Goal: Information Seeking & Learning: Learn about a topic

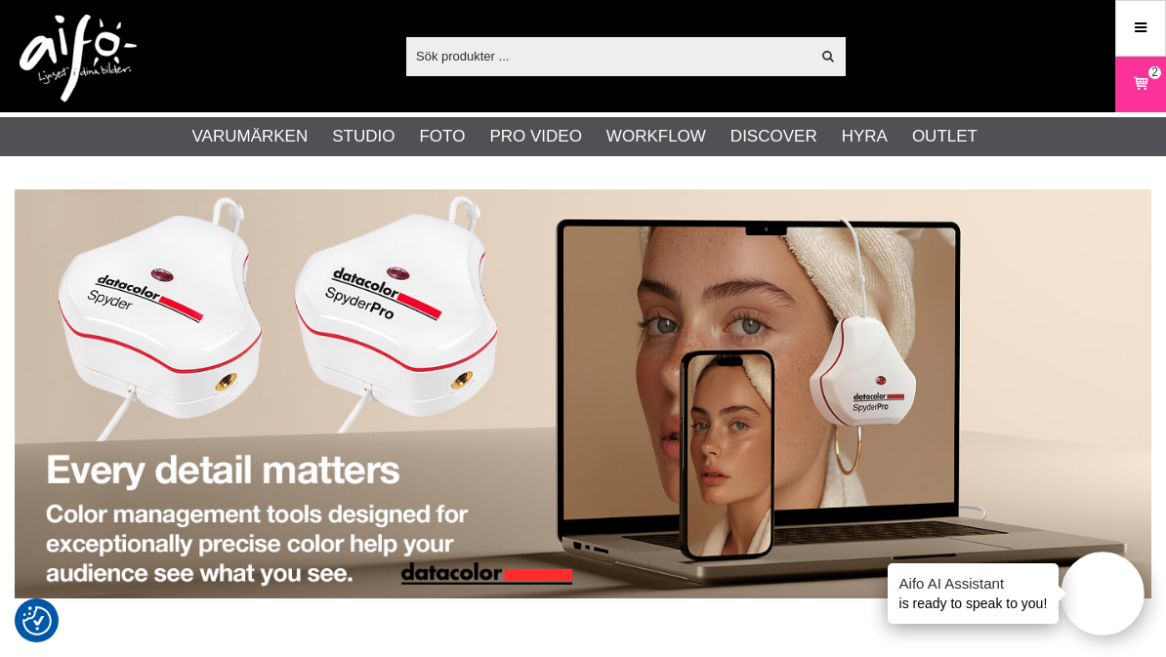
click at [0, 0] on link "Kamerastativ - Videostativ" at bounding box center [0, 0] width 0 height 0
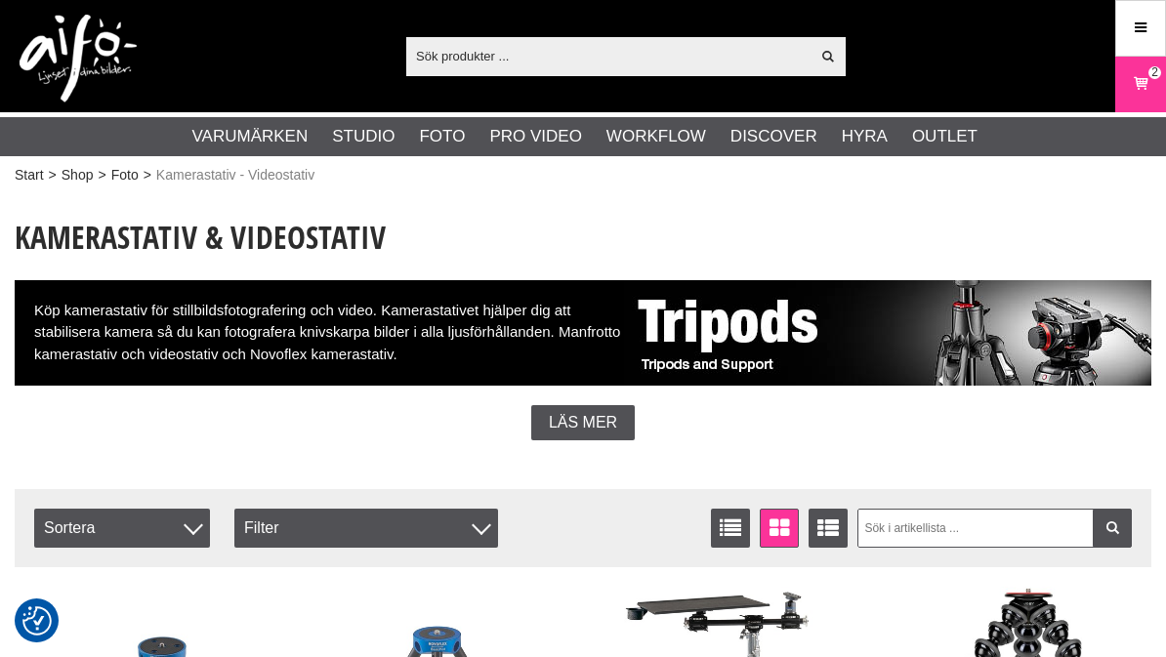
checkbox input "true"
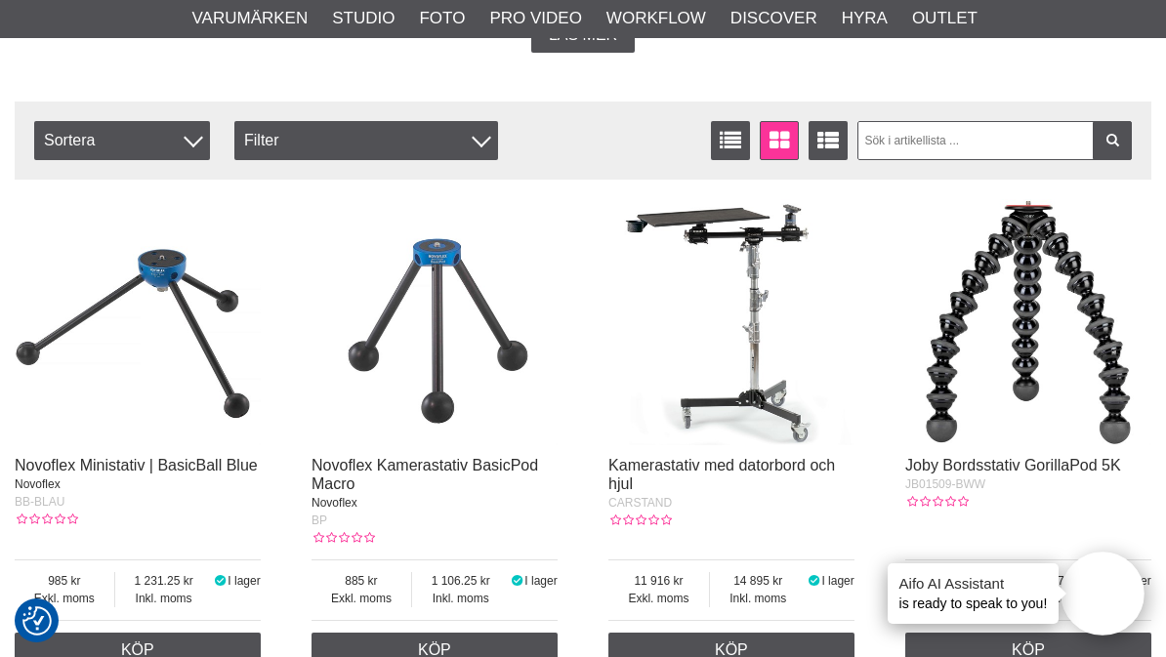
scroll to position [378, 0]
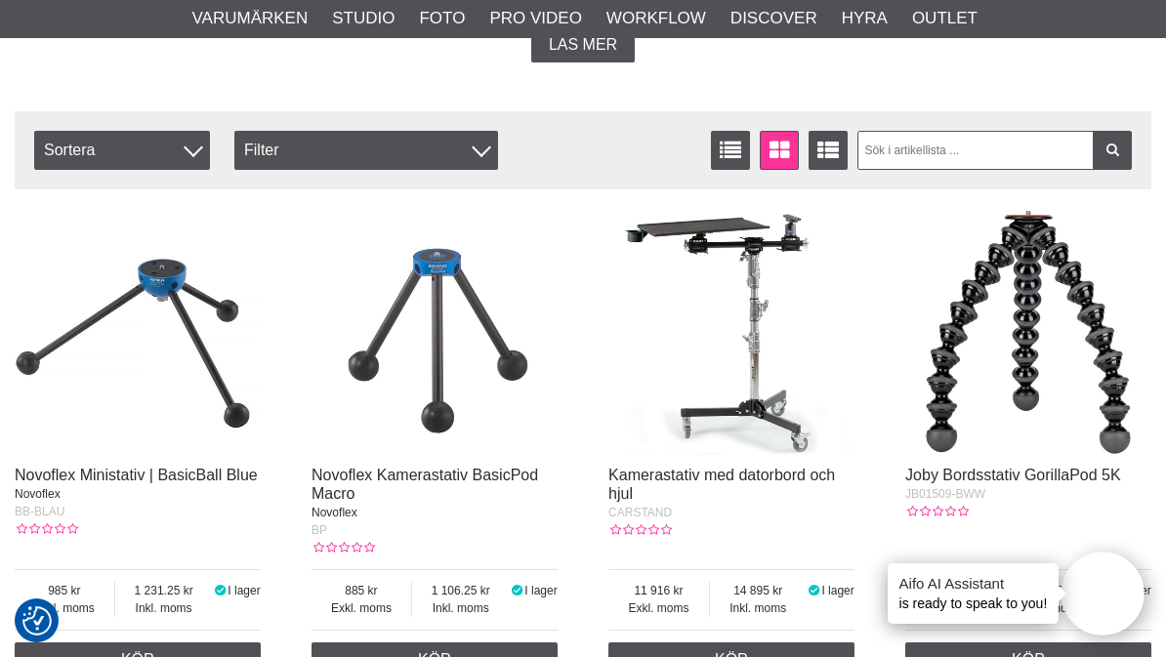
click at [330, 146] on div "Filter" at bounding box center [366, 150] width 264 height 39
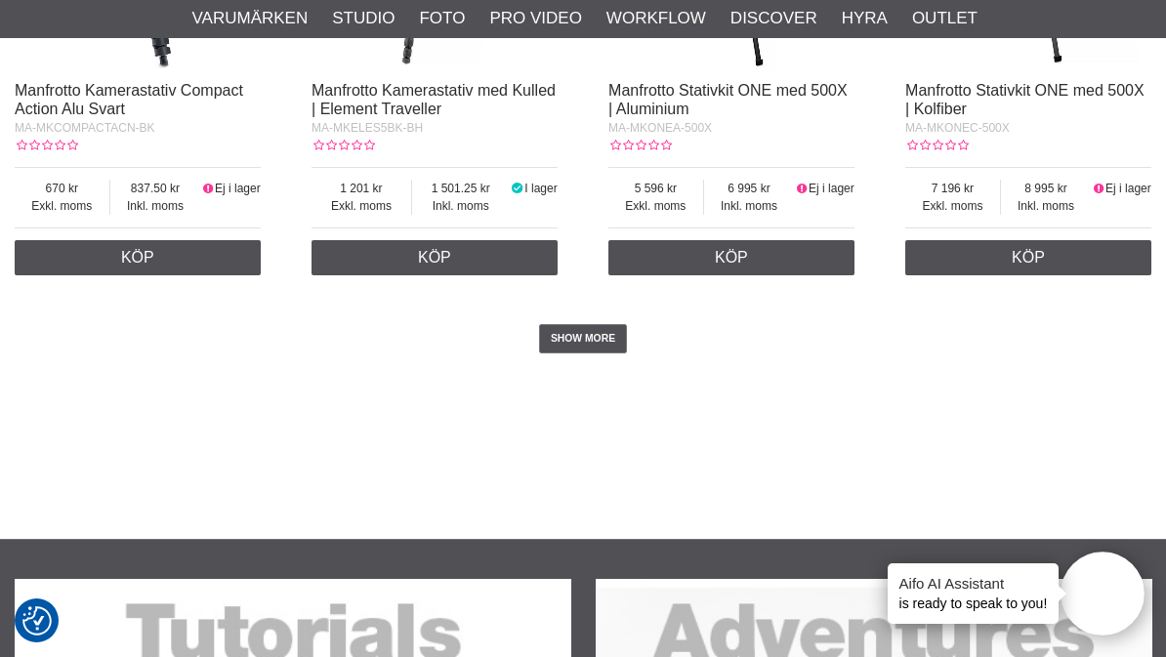
scroll to position [3626, 0]
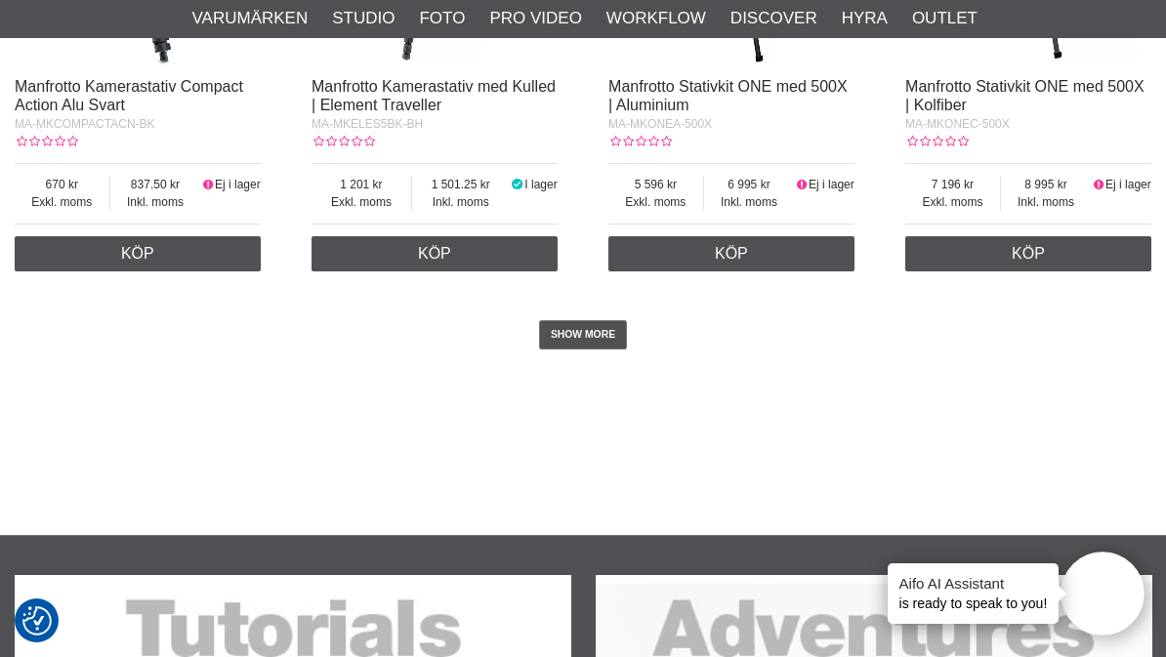
click at [608, 347] on link "SHOW MORE" at bounding box center [583, 334] width 89 height 29
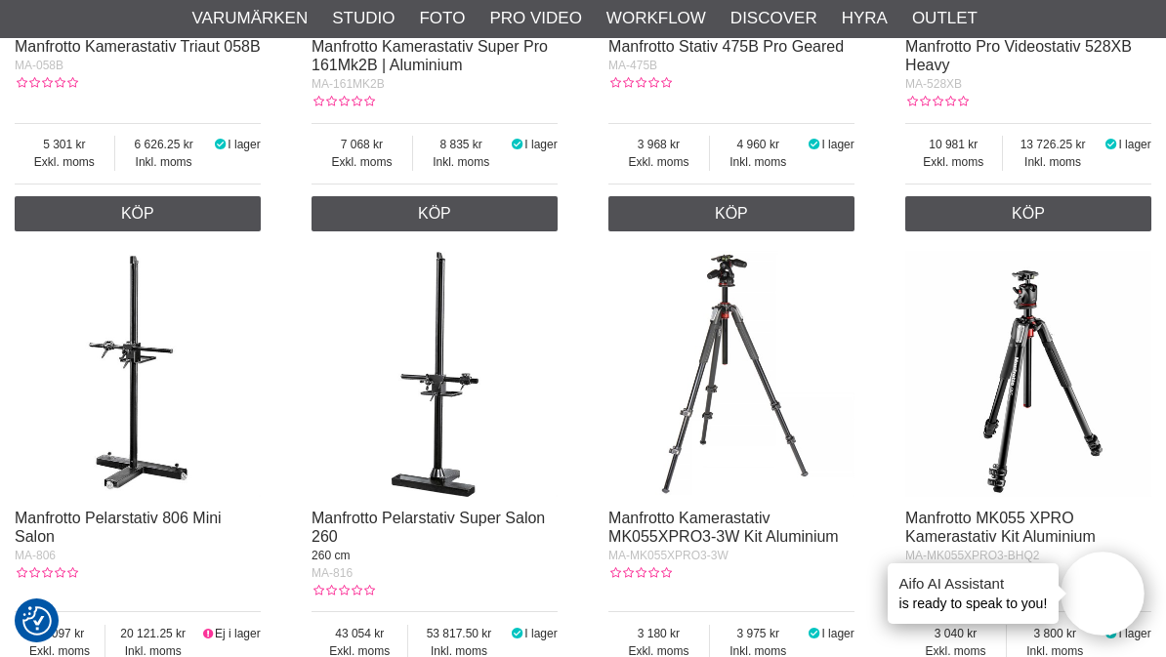
scroll to position [1814, 0]
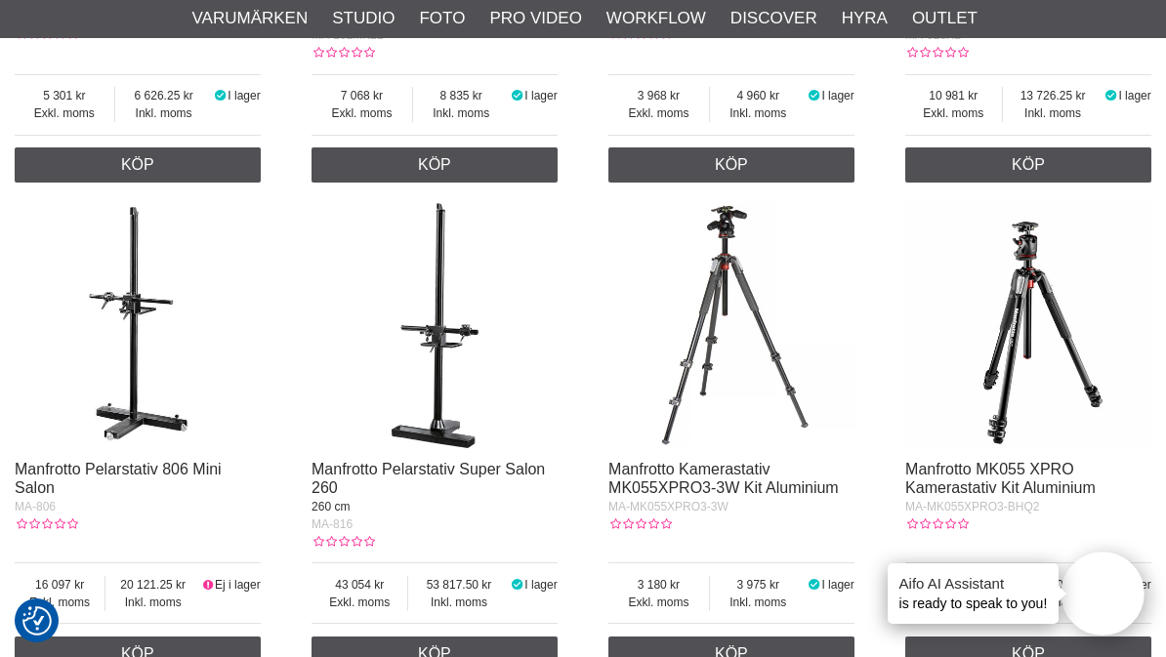
click at [138, 321] on img at bounding box center [138, 325] width 246 height 246
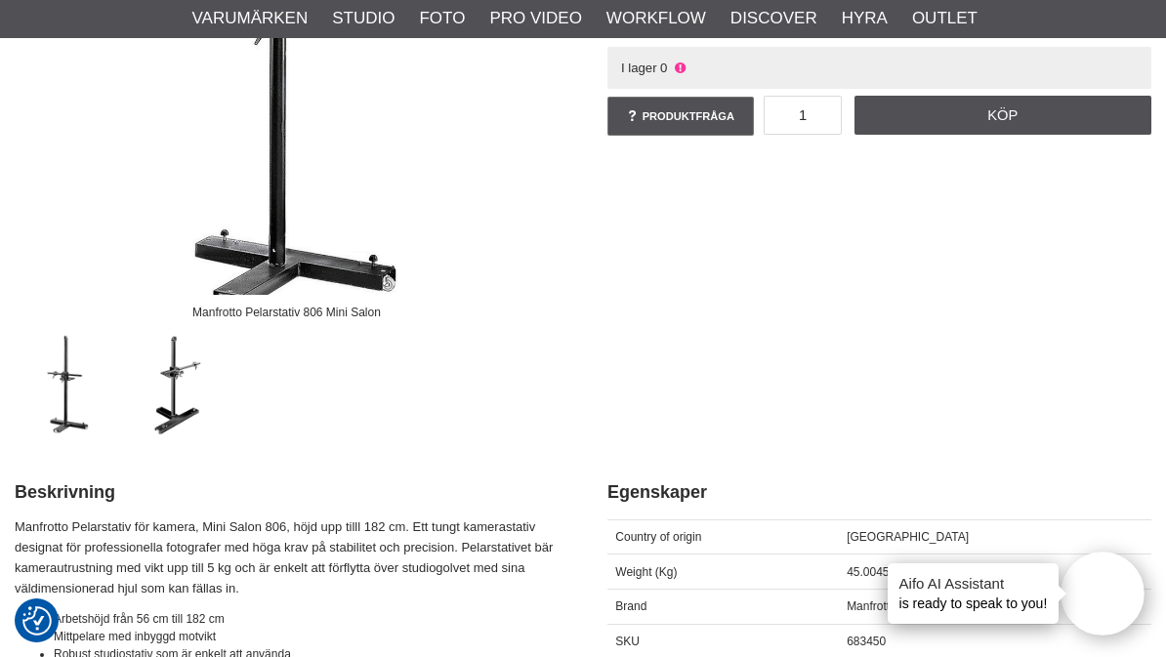
scroll to position [415, 0]
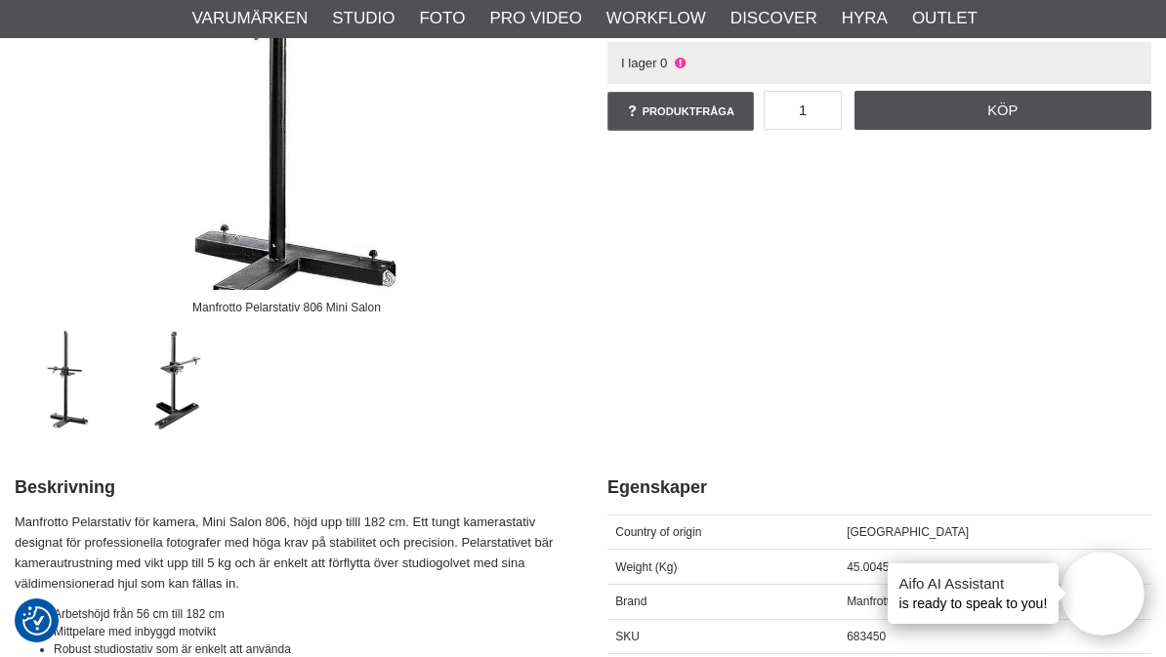
click at [179, 370] on img at bounding box center [178, 380] width 103 height 103
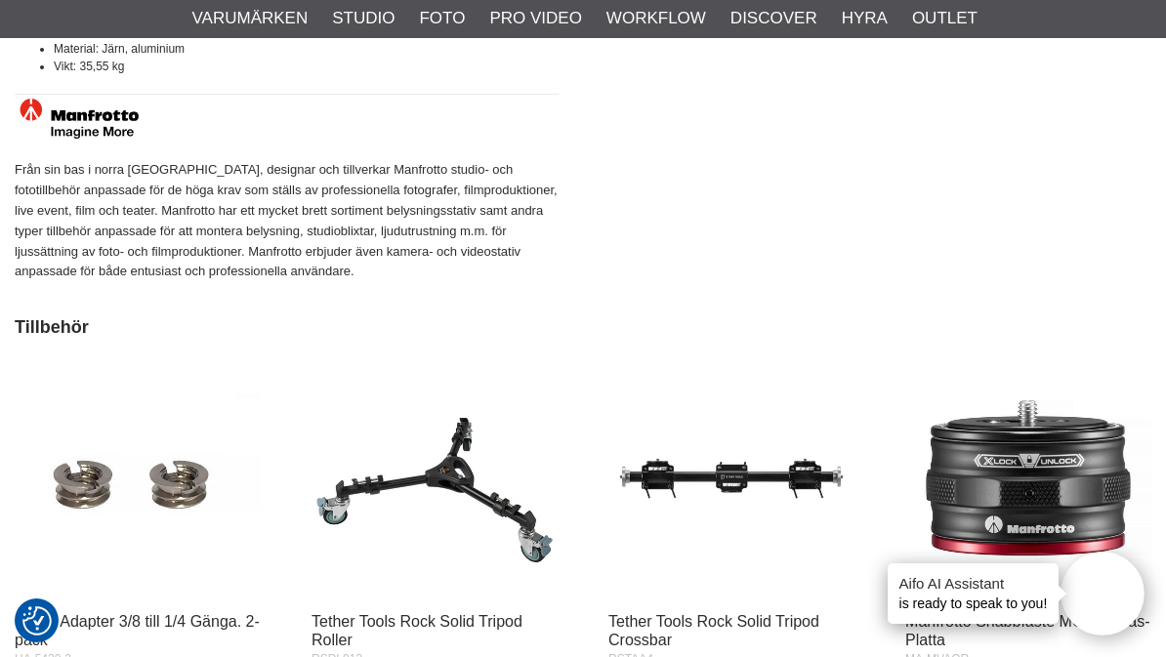
scroll to position [1343, 0]
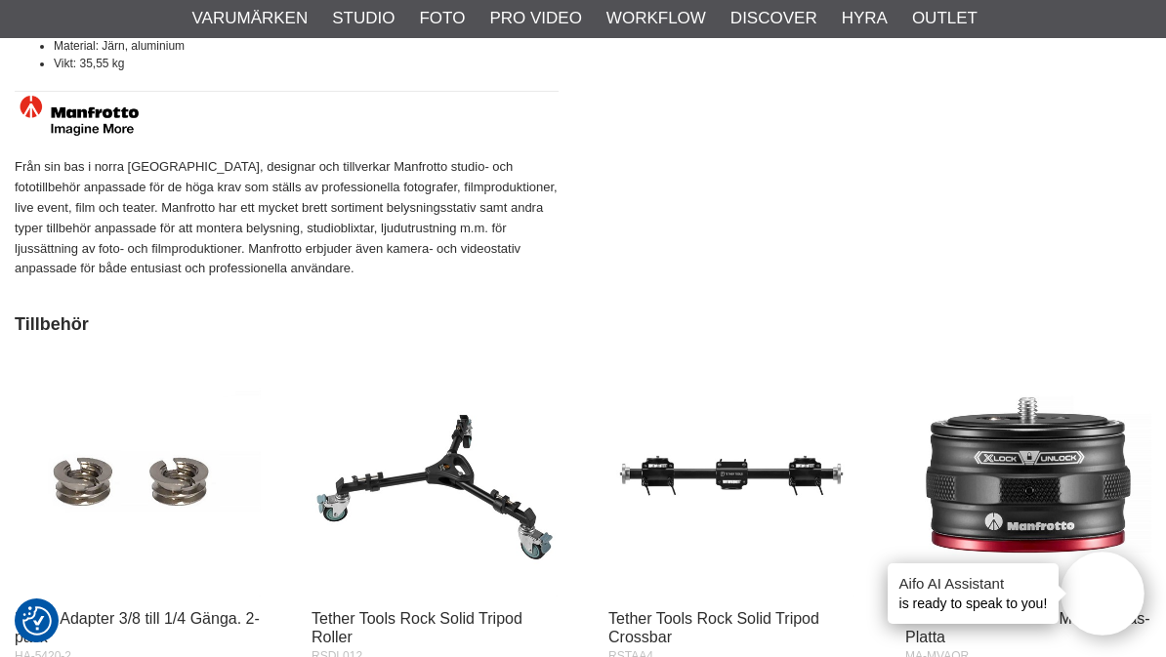
click at [423, 448] on img at bounding box center [434, 475] width 246 height 246
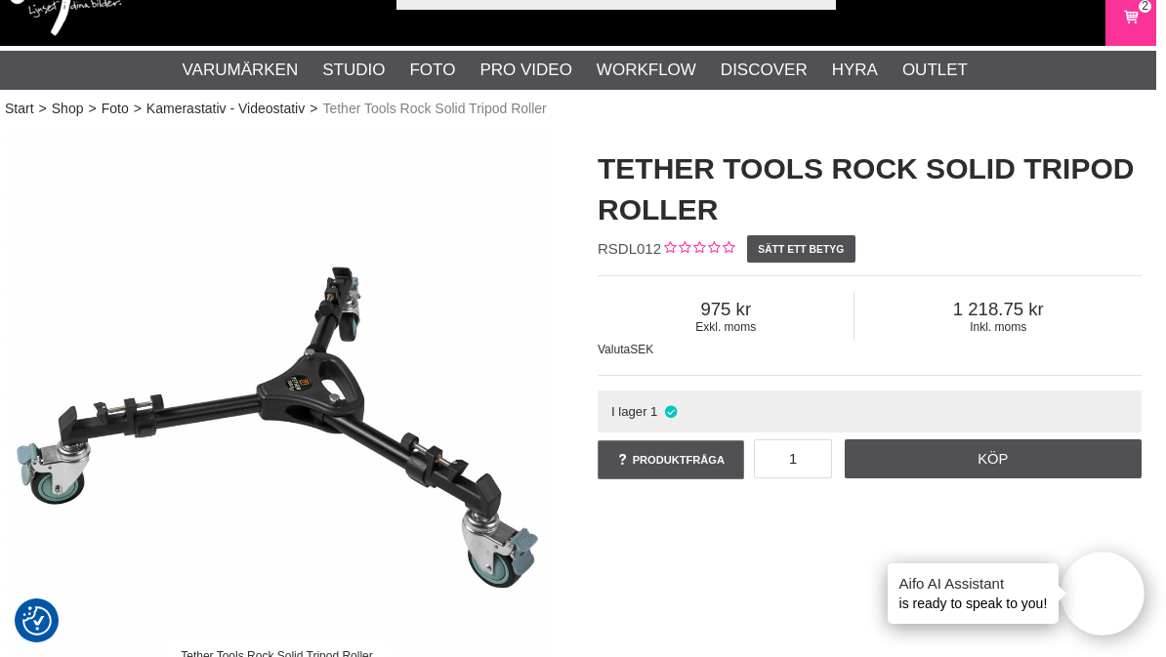
scroll to position [93, 10]
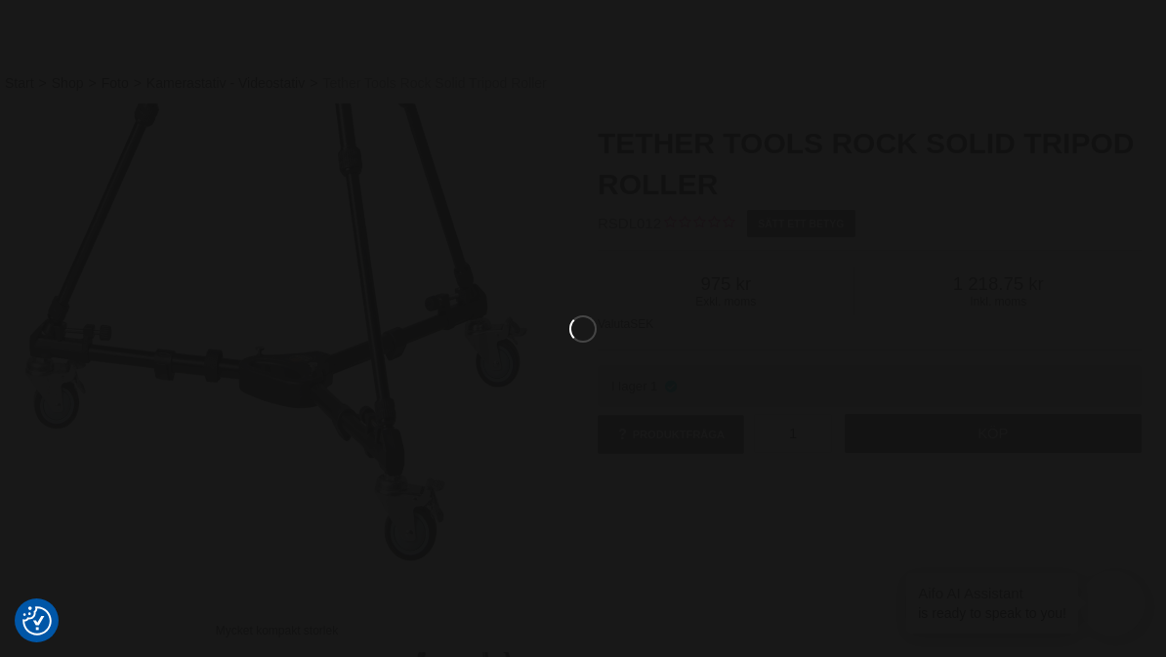
scroll to position [0, 0]
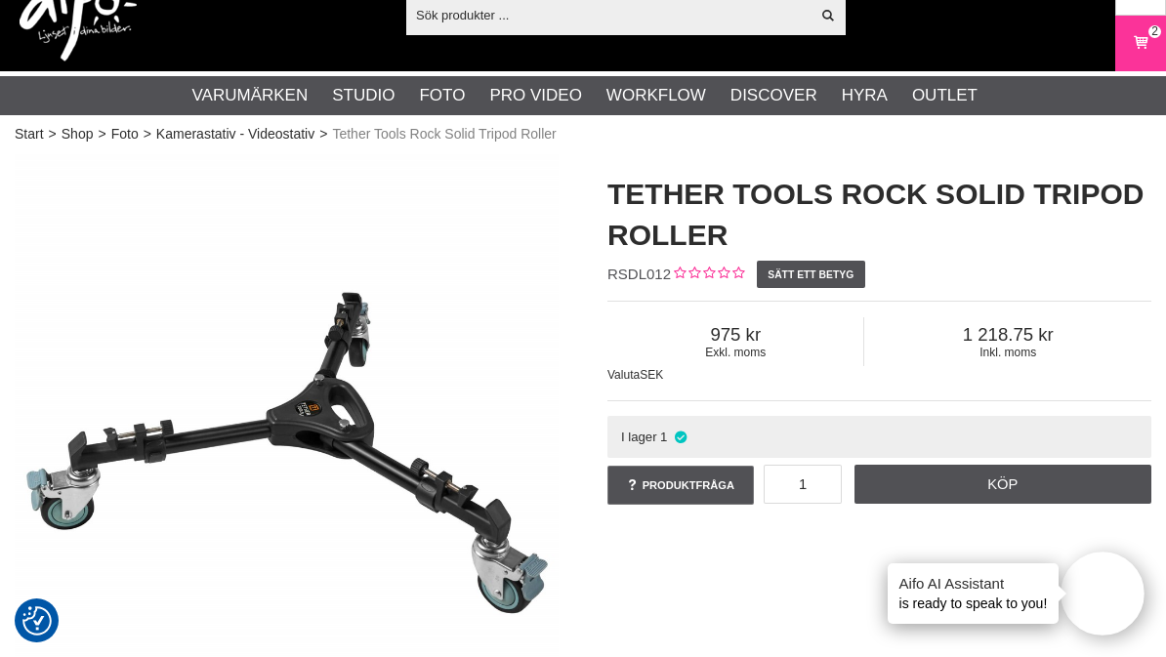
scroll to position [22, 0]
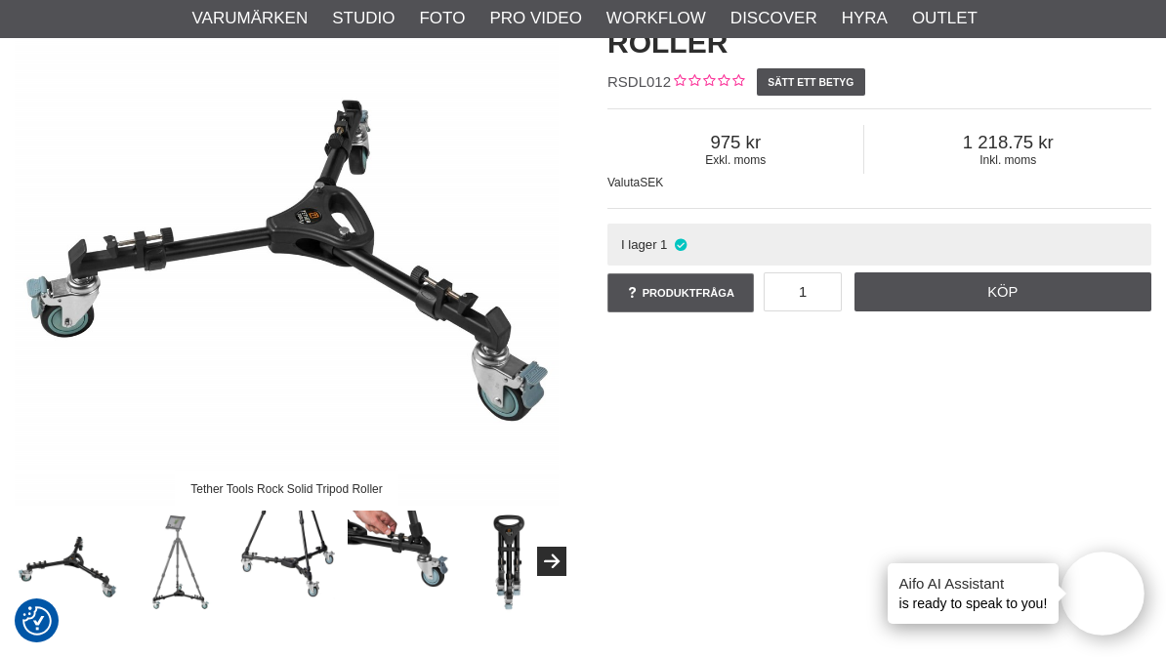
scroll to position [259, 0]
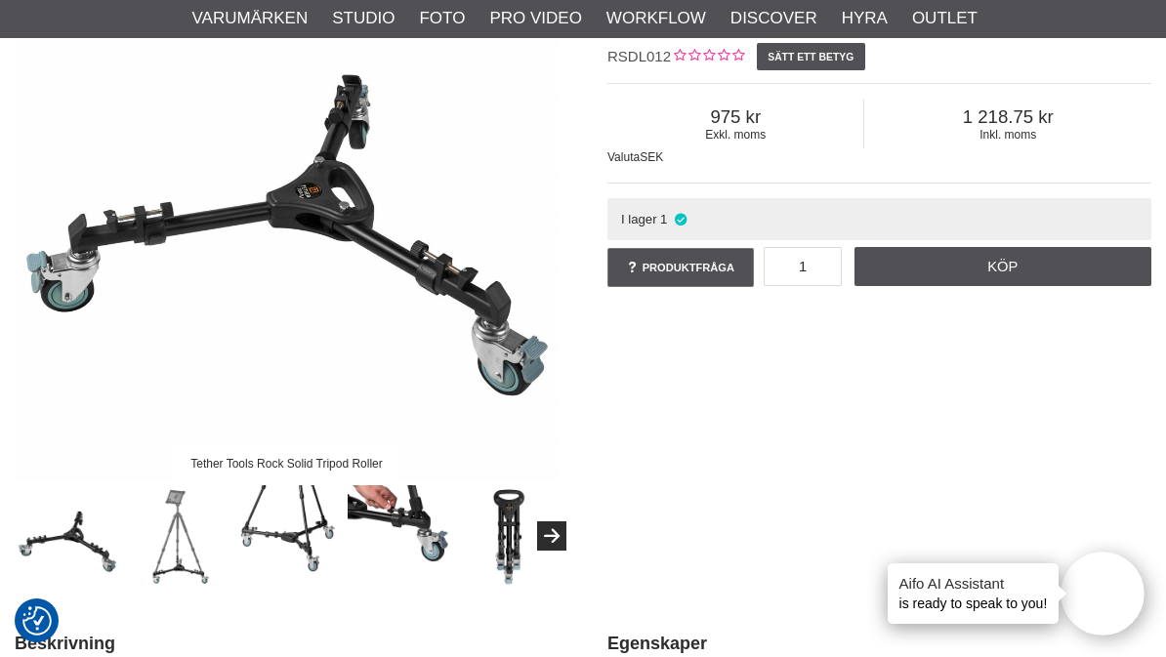
click at [423, 542] on img at bounding box center [399, 536] width 103 height 103
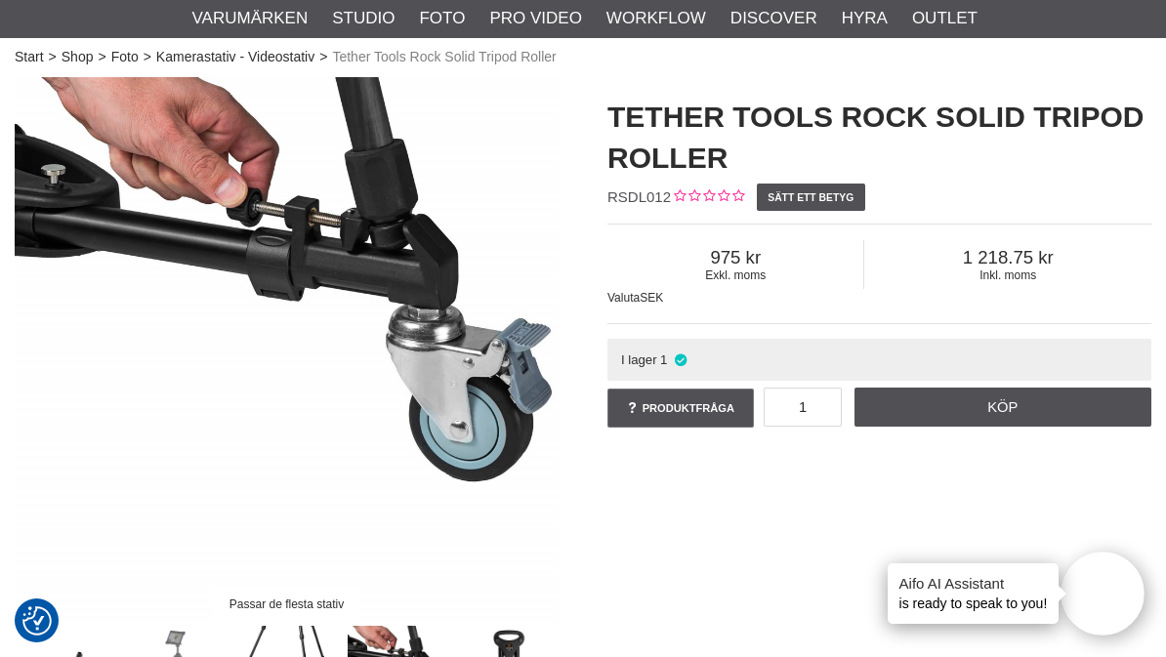
scroll to position [111, 0]
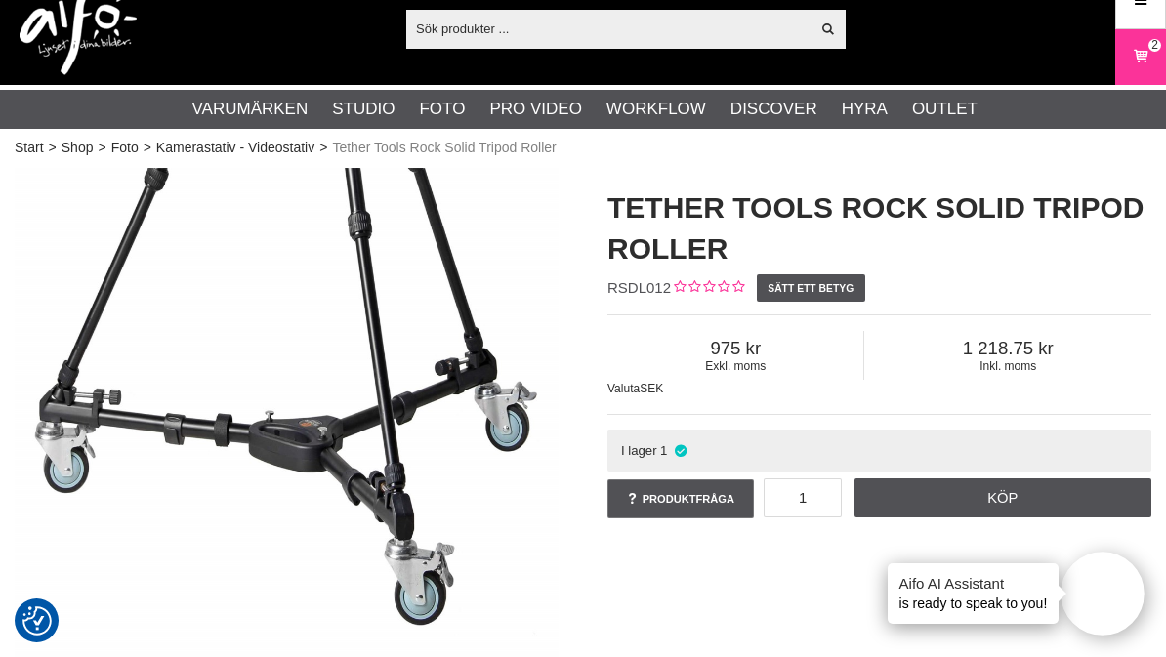
scroll to position [0, 0]
